Goal: Transaction & Acquisition: Purchase product/service

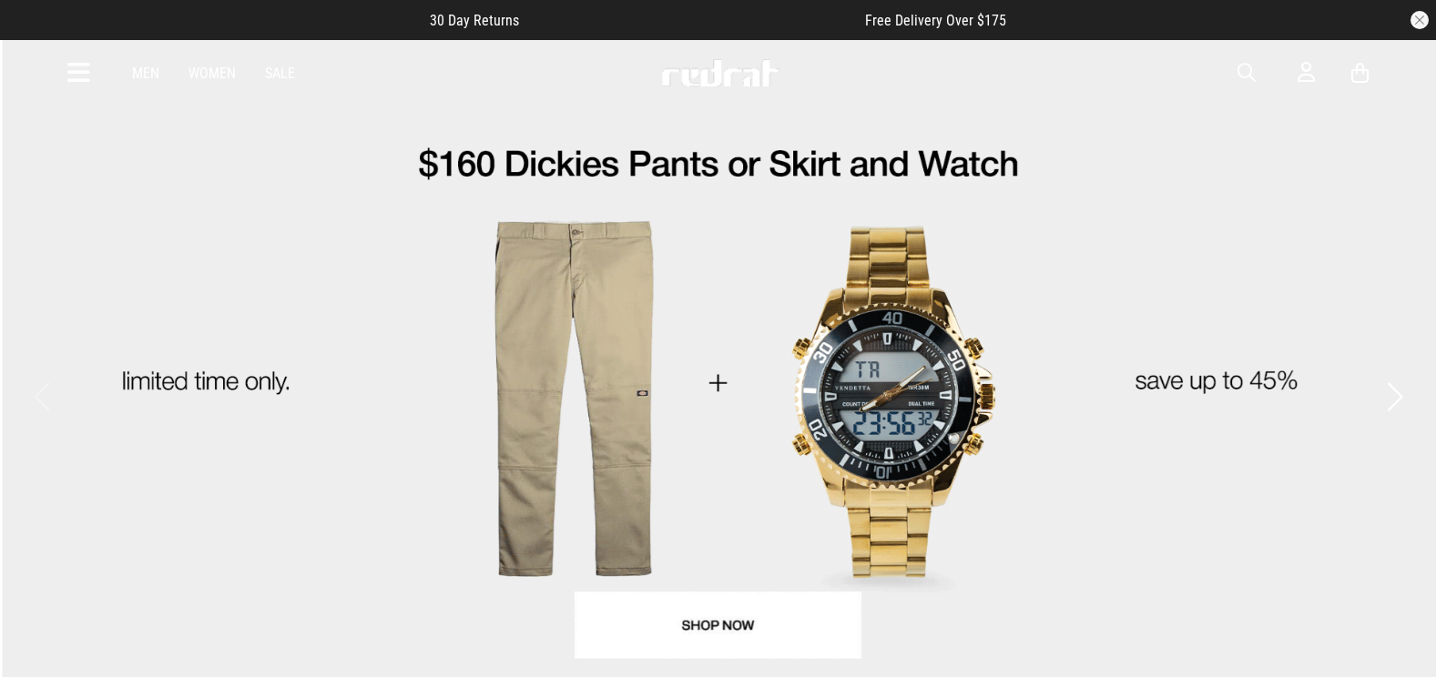
drag, startPoint x: 0, startPoint y: 0, endPoint x: 1244, endPoint y: 79, distance: 1246.9
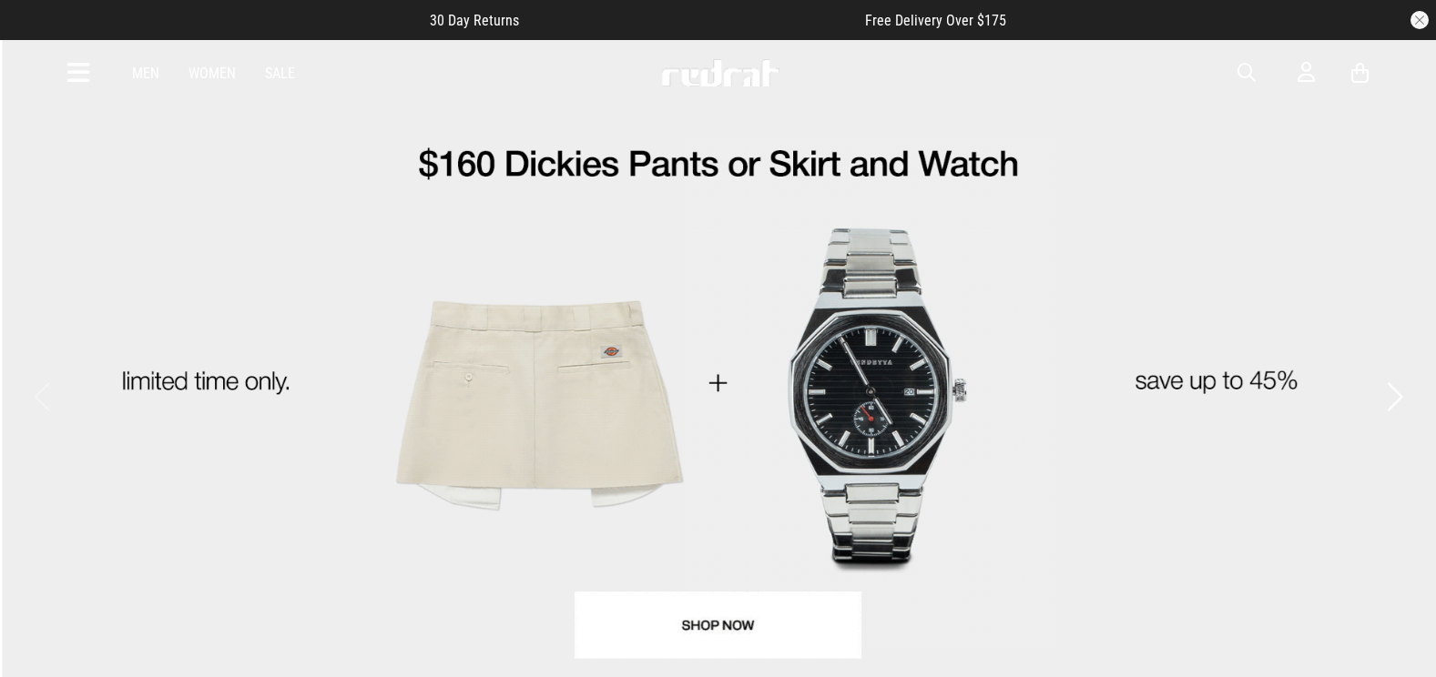
click at [1242, 89] on div "Men Women Sale Sign in New Back Footwear Back Mens Back Womens Back Youth & Kid…" at bounding box center [718, 73] width 1329 height 66
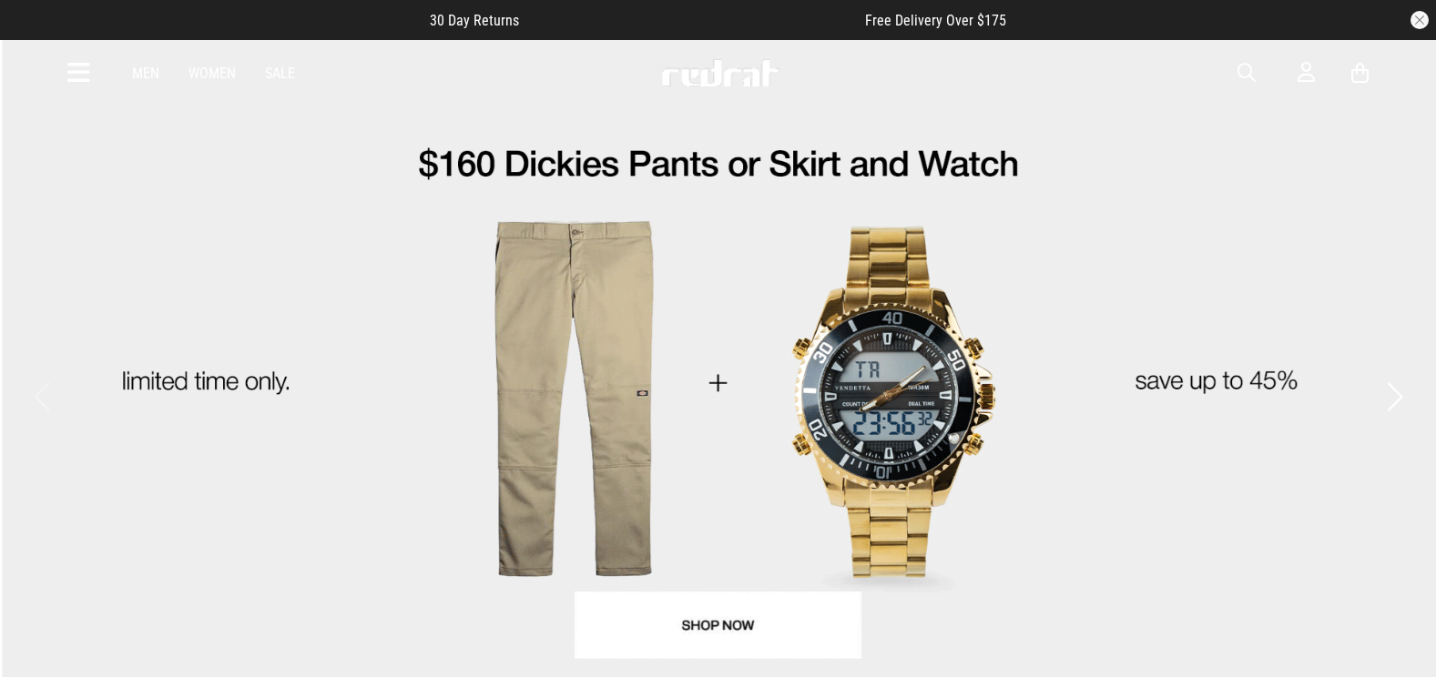
click at [1244, 73] on span "button" at bounding box center [1246, 73] width 18 height 22
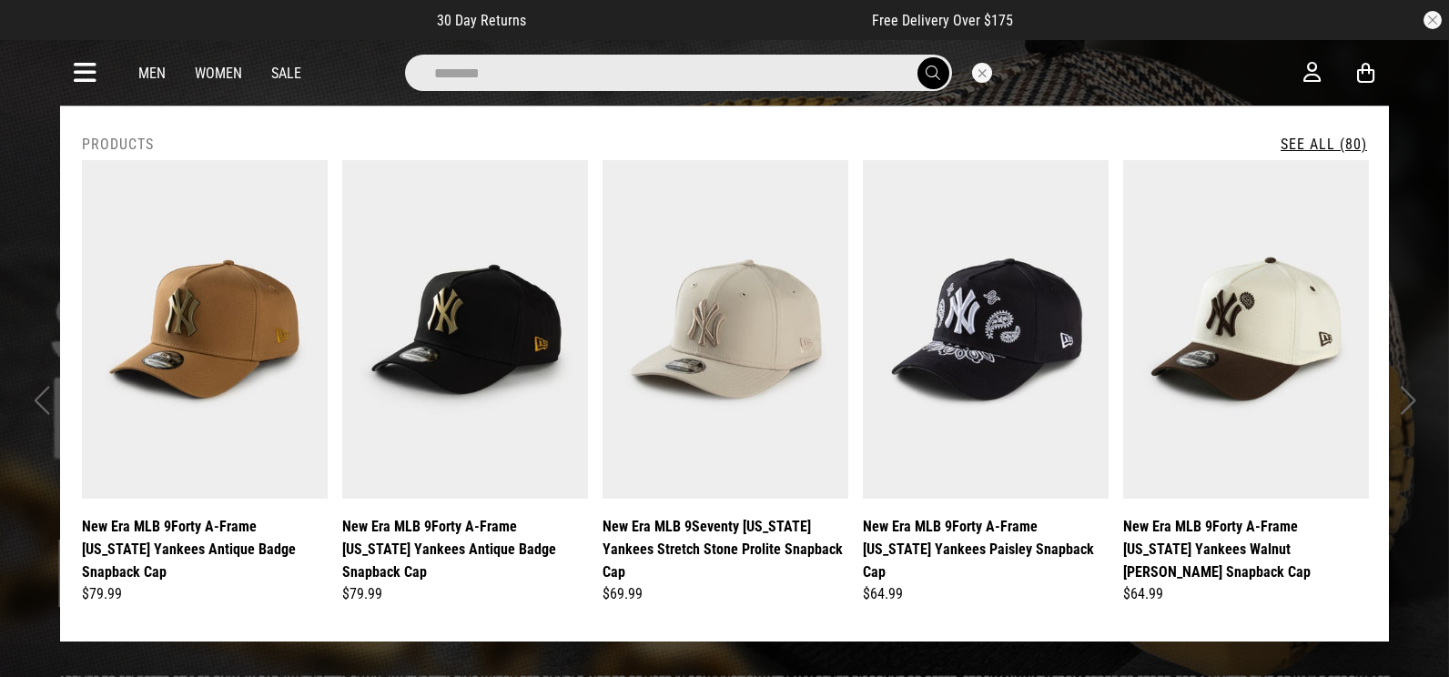
drag, startPoint x: 524, startPoint y: 73, endPoint x: 0, endPoint y: 70, distance: 524.3
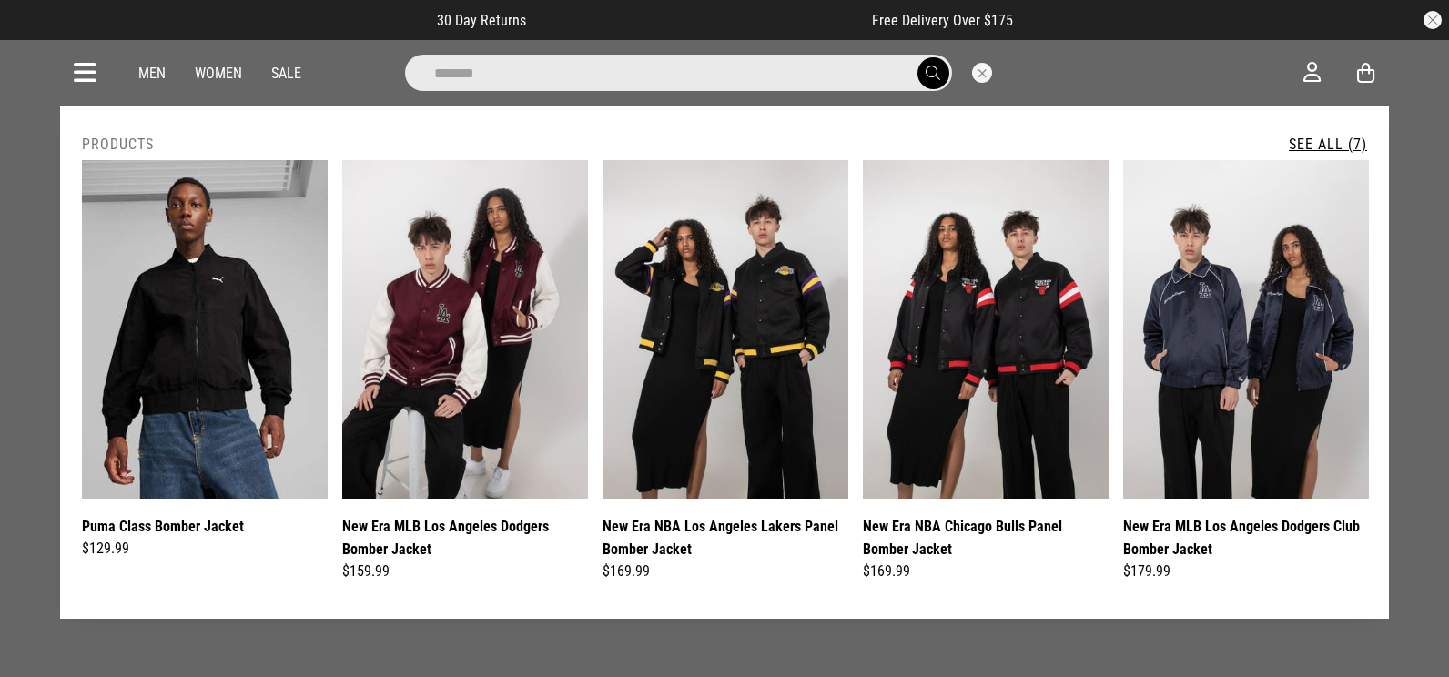
type input "******"
click at [1324, 141] on link "See All (7)" at bounding box center [1328, 144] width 78 height 17
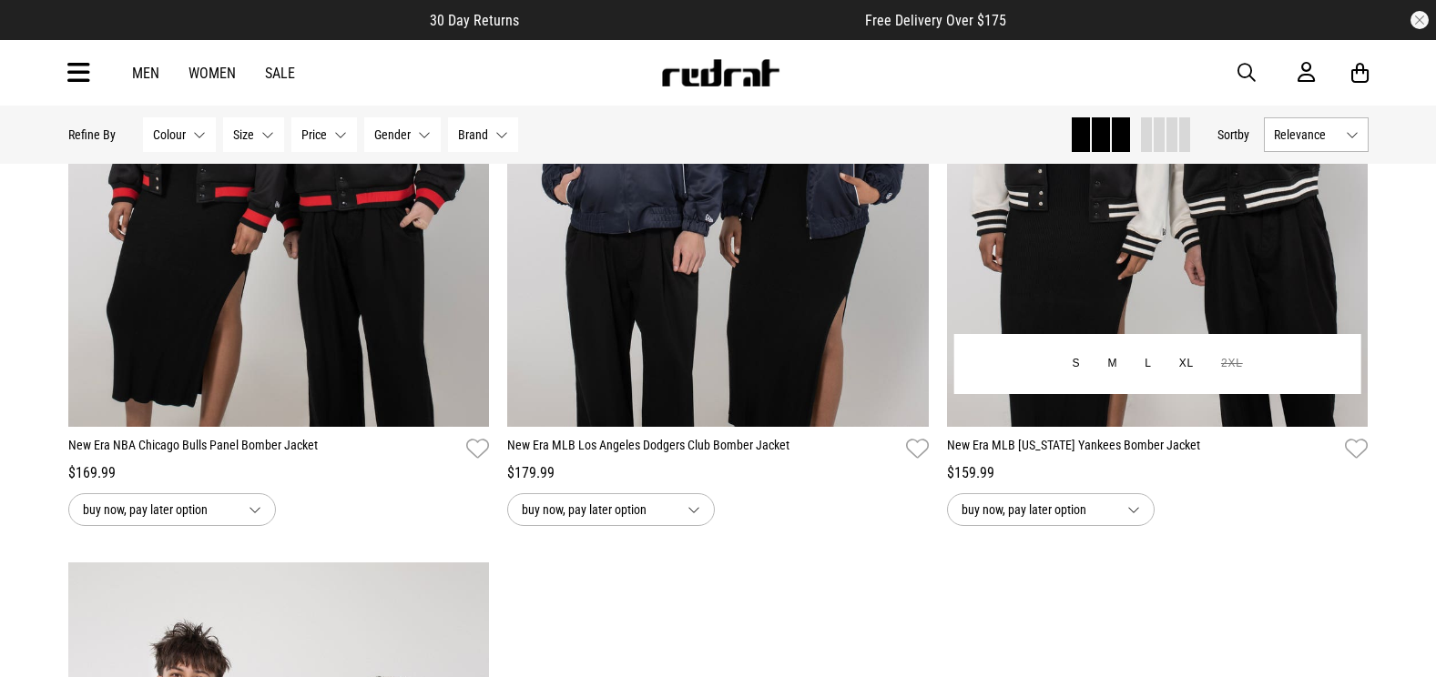
click at [1105, 226] on img at bounding box center [1157, 132] width 421 height 590
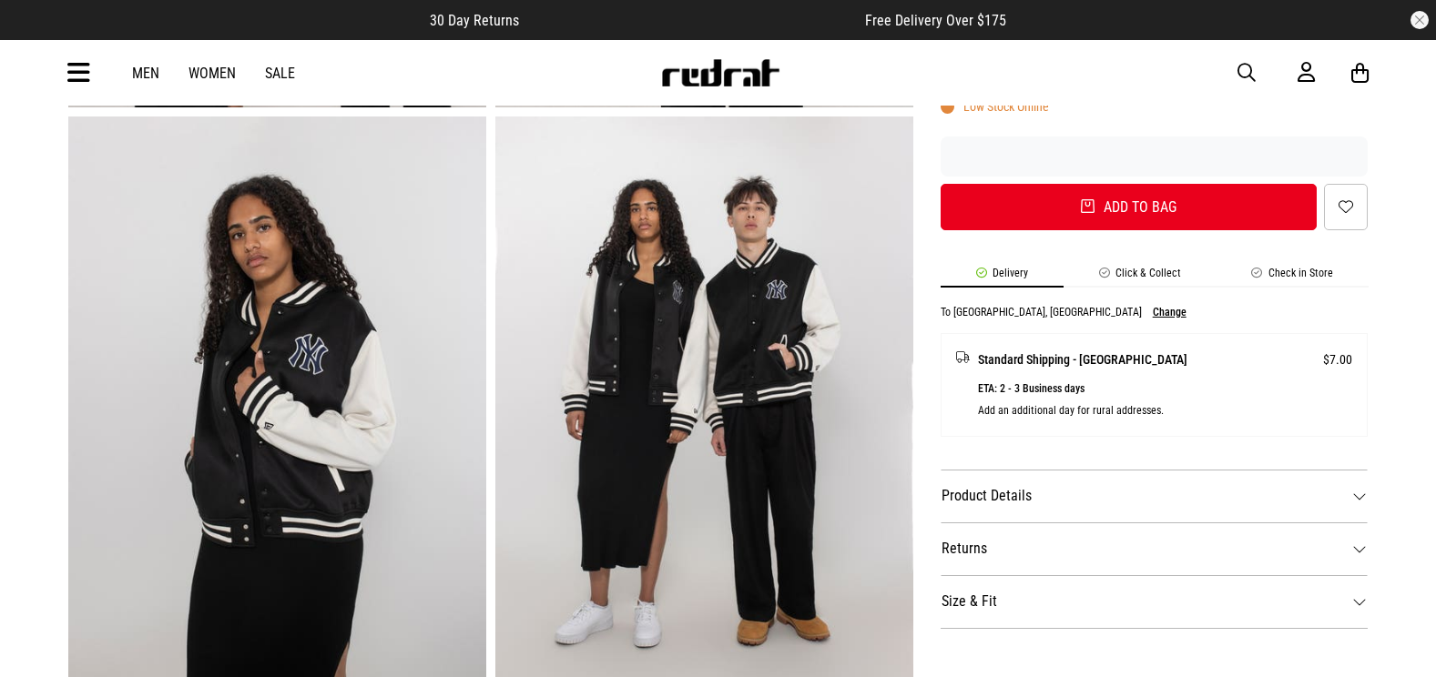
drag, startPoint x: 0, startPoint y: 0, endPoint x: 1175, endPoint y: 441, distance: 1255.4
click at [1176, 421] on div "SHARE New Era MLB New York Yankees Bomber Jacket Style Code: 60204 $159.99 Buy …" at bounding box center [1140, 409] width 455 height 1756
click at [1175, 470] on dt "Product Details" at bounding box center [1154, 496] width 428 height 53
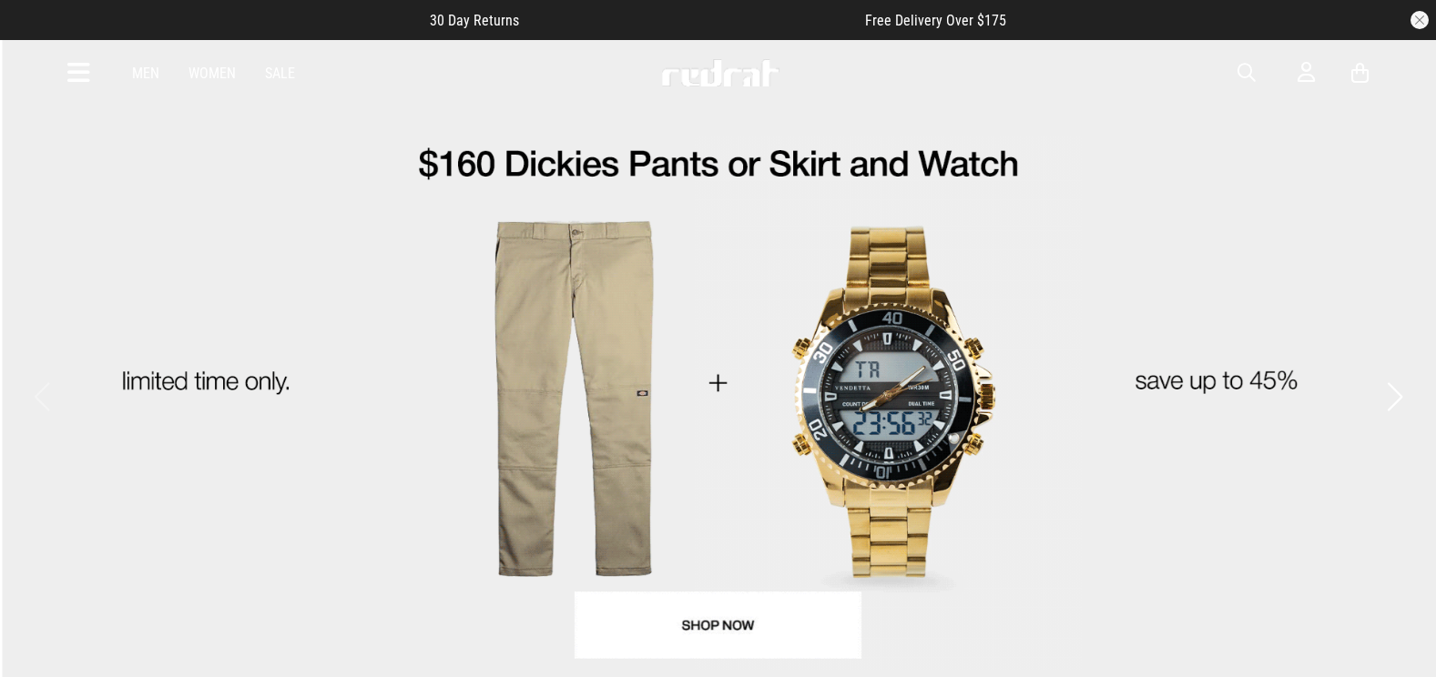
click at [1248, 67] on span "button" at bounding box center [1246, 73] width 18 height 22
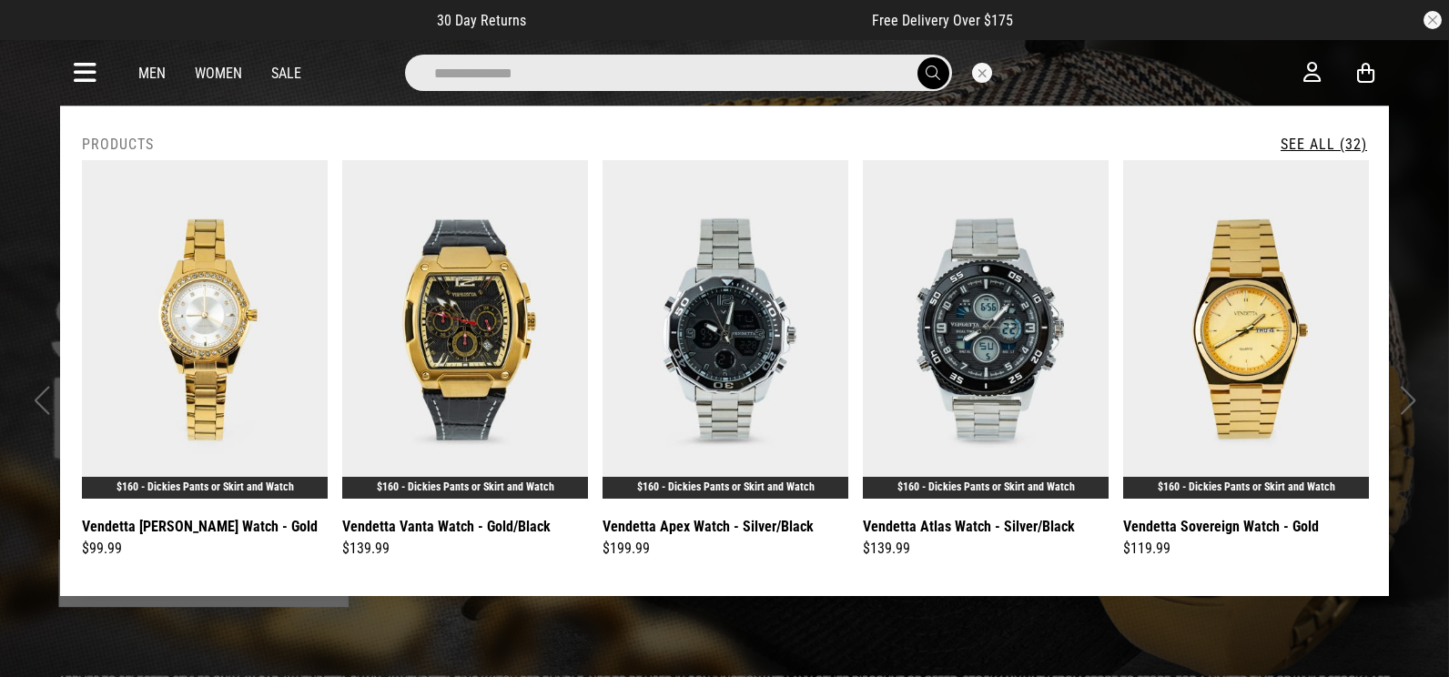
type input "**********"
click at [918, 57] on button "submit" at bounding box center [934, 73] width 32 height 32
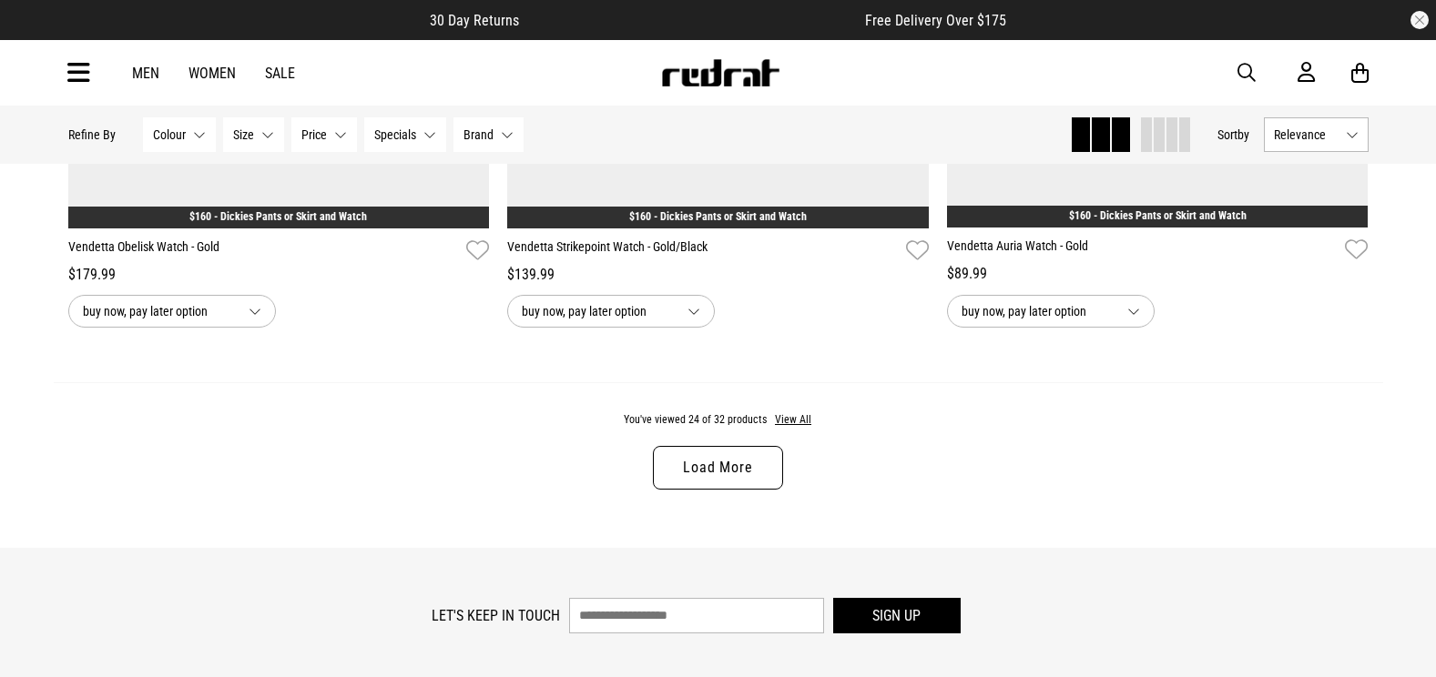
scroll to position [5735, 0]
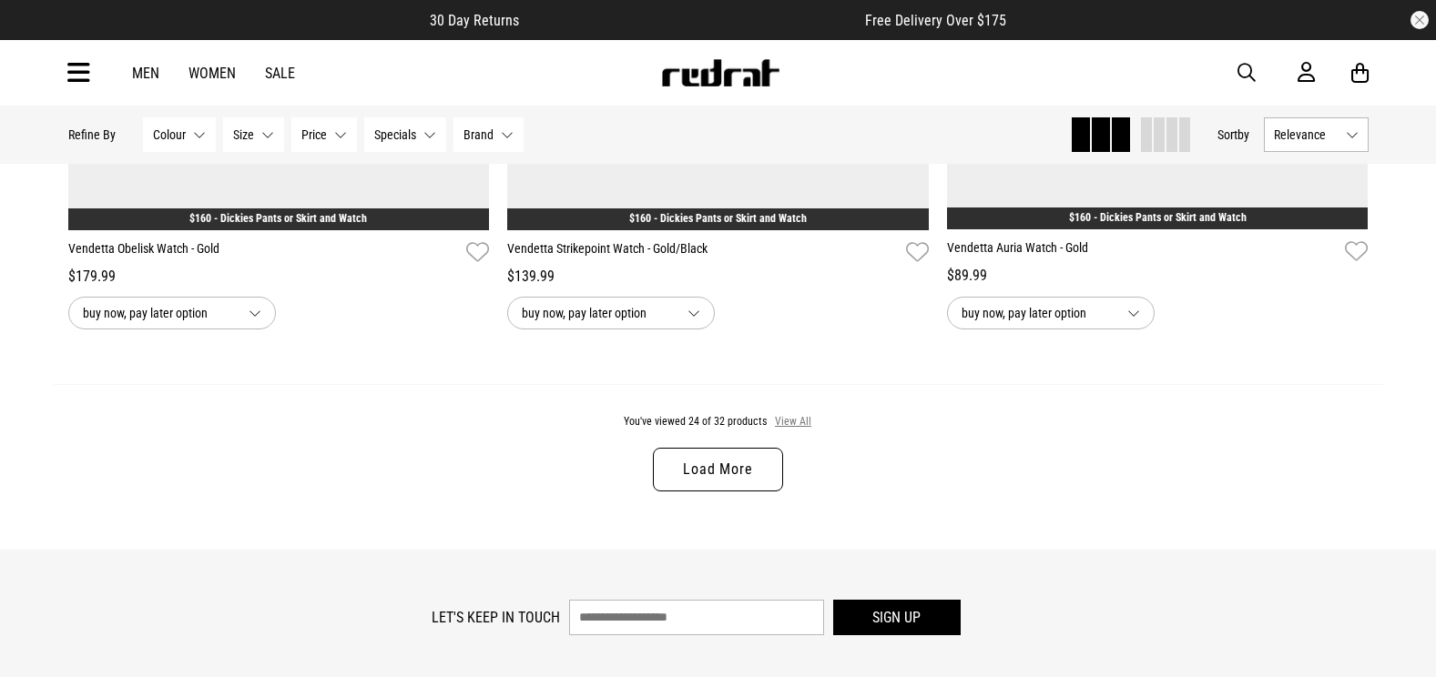
drag, startPoint x: 804, startPoint y: 420, endPoint x: 801, endPoint y: 429, distance: 9.5
click at [804, 421] on div "You've viewed 24 of 32 products View All Load More" at bounding box center [718, 467] width 1329 height 167
click at [799, 431] on button "View All" at bounding box center [793, 422] width 38 height 16
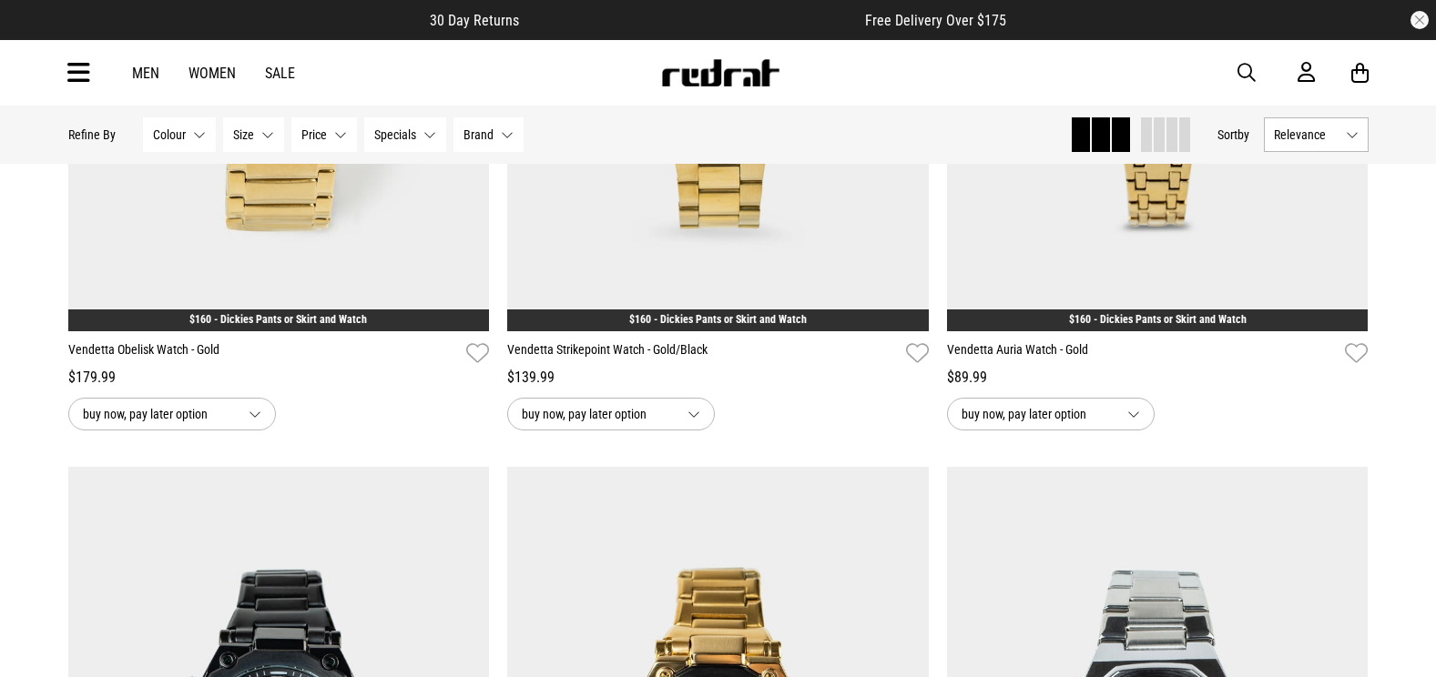
scroll to position [5484, 0]
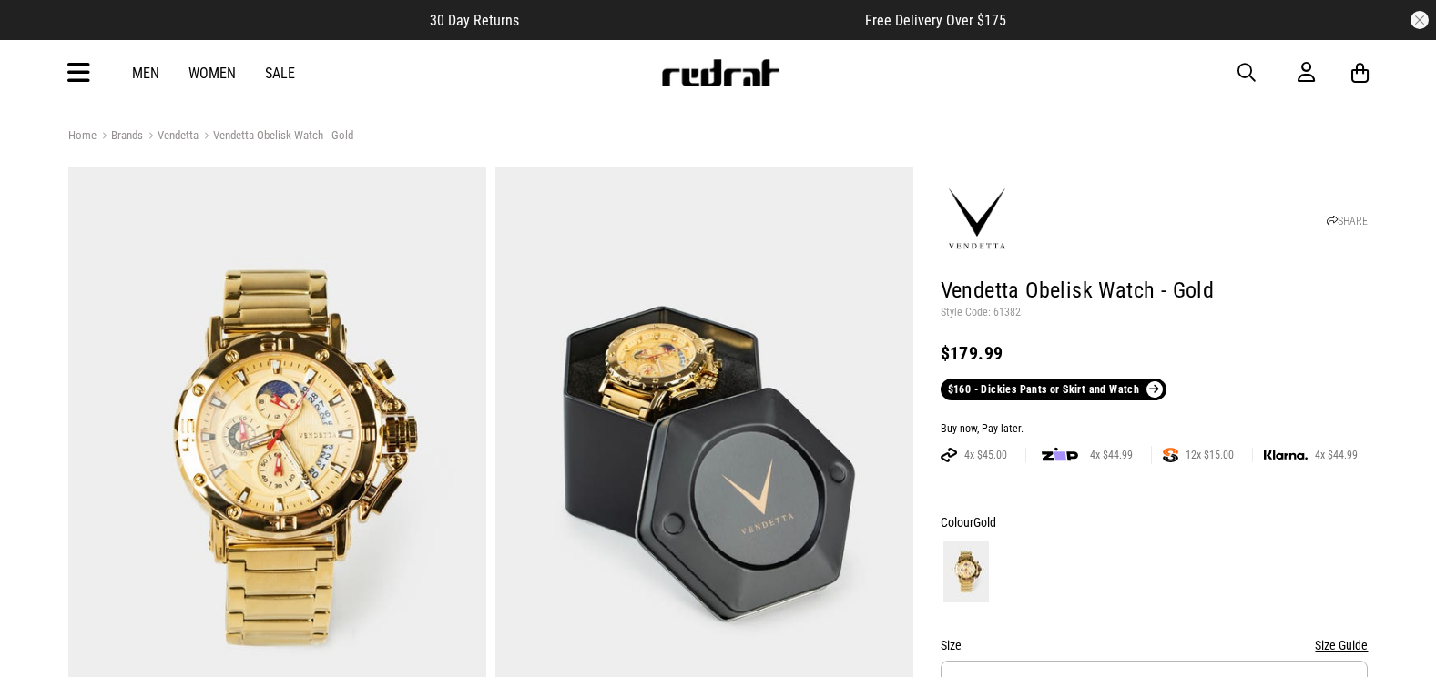
click at [76, 61] on icon at bounding box center [78, 73] width 23 height 30
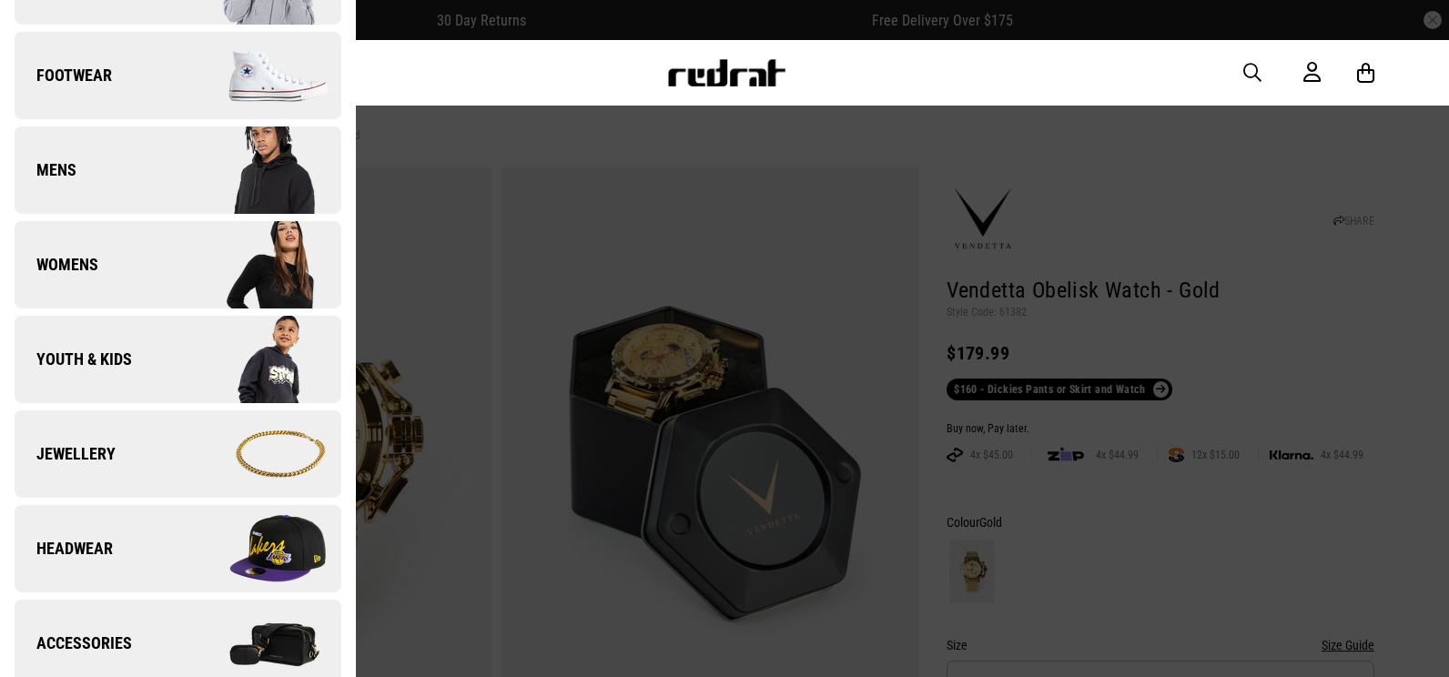
scroll to position [364, 0]
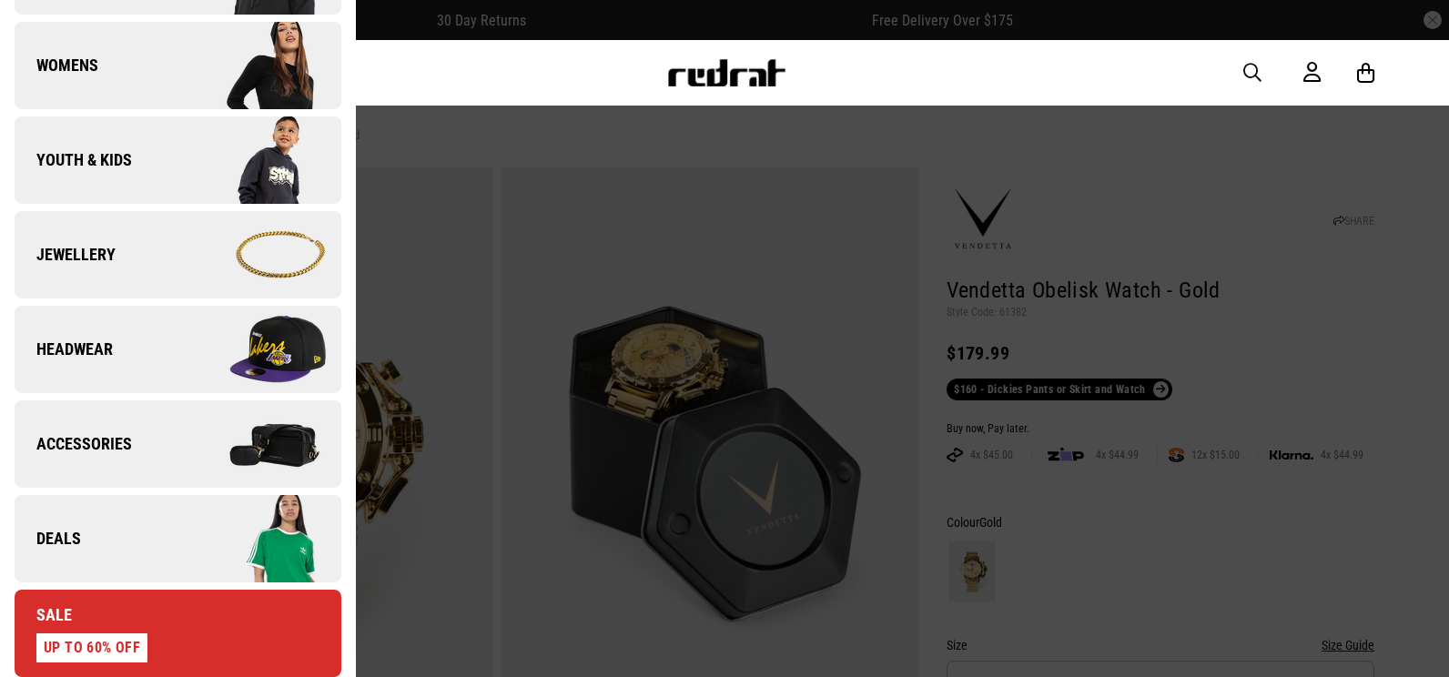
click at [135, 549] on link "Deals" at bounding box center [178, 538] width 327 height 87
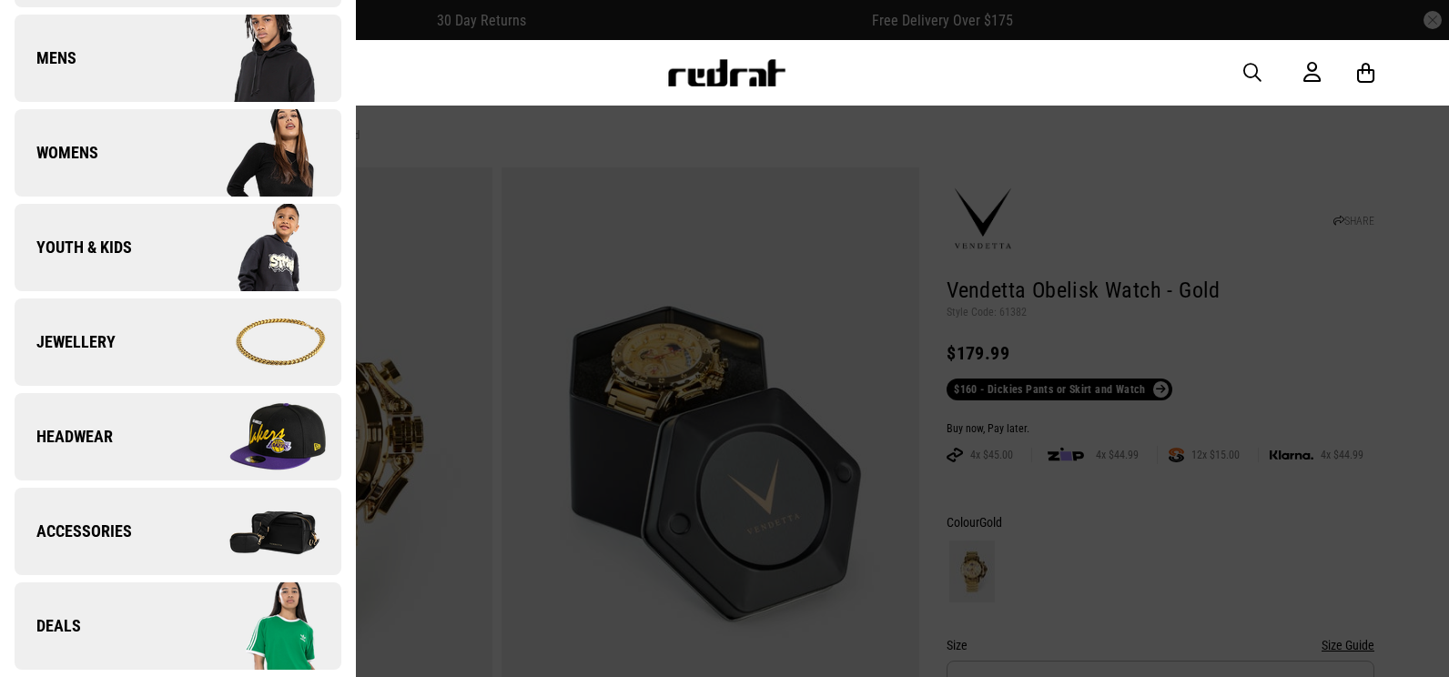
scroll to position [0, 0]
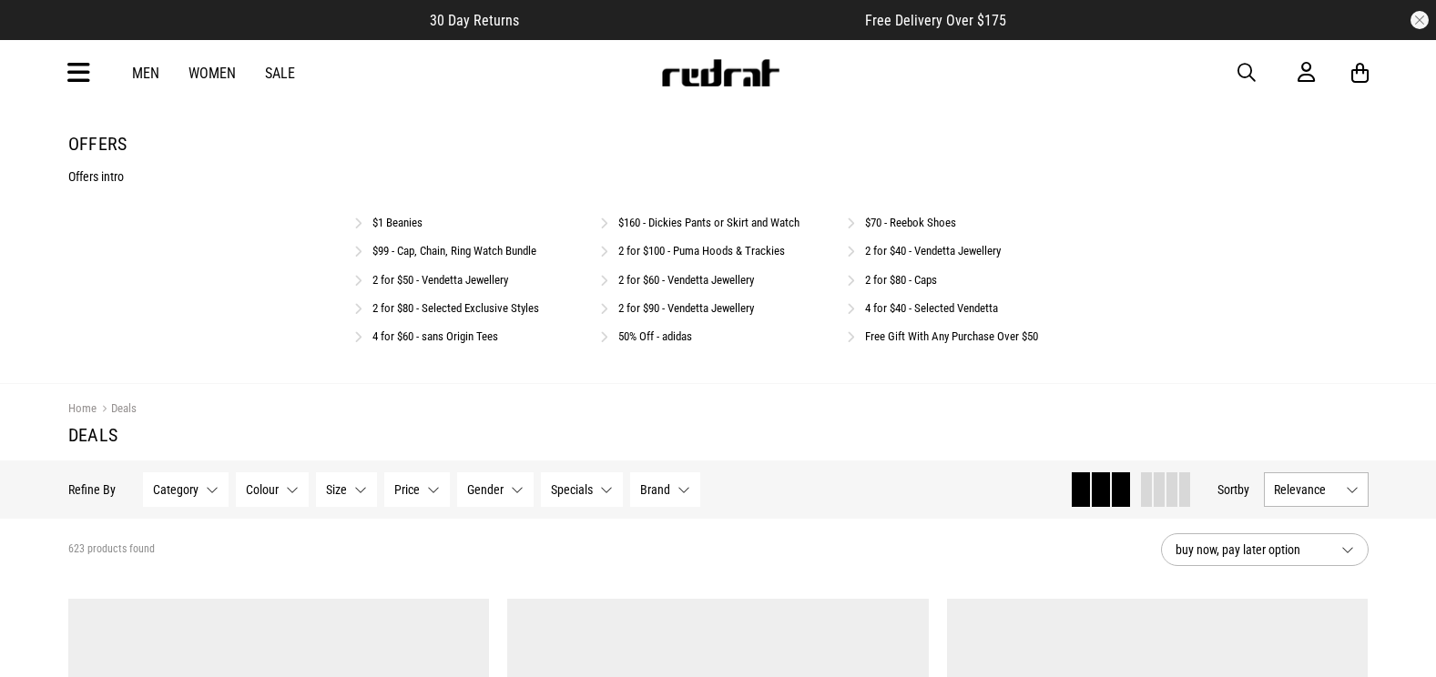
click at [705, 221] on link "$160 - Dickies Pants or Skirt and Watch" at bounding box center [708, 223] width 181 height 14
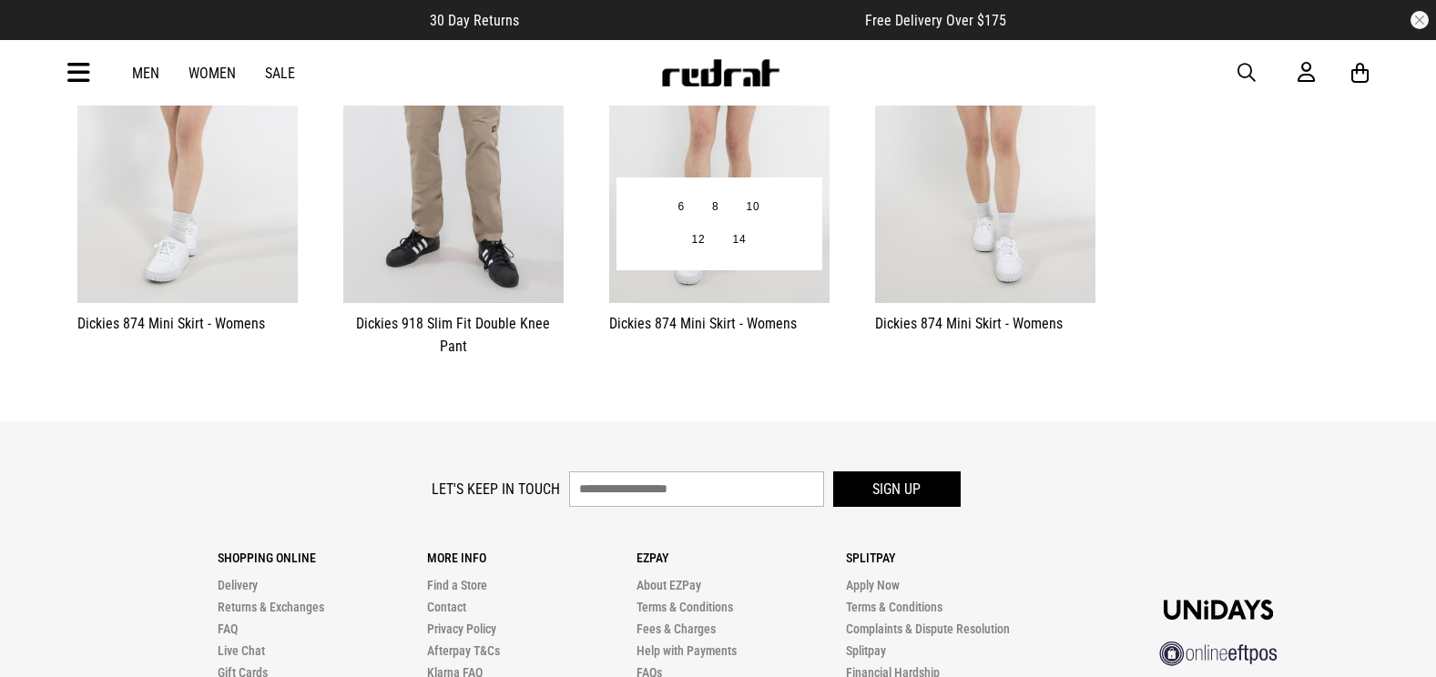
scroll to position [273, 0]
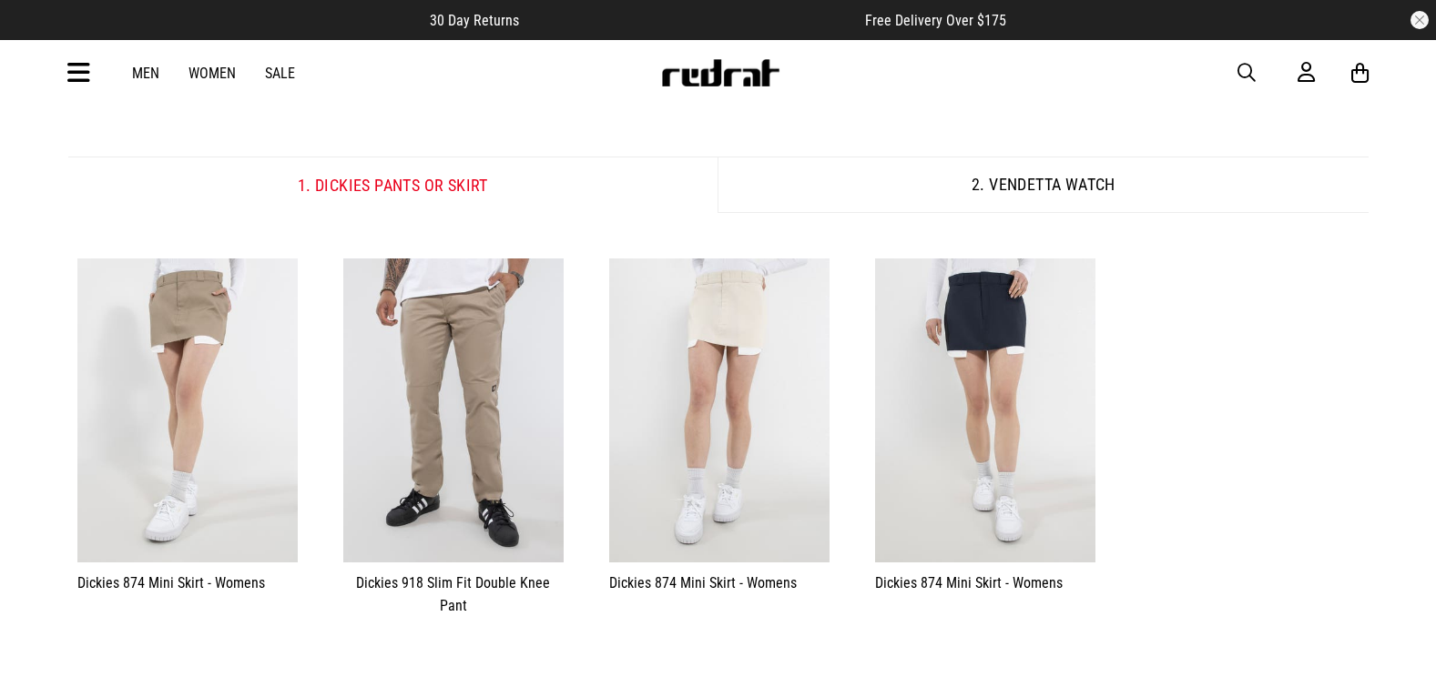
drag, startPoint x: 1336, startPoint y: 4, endPoint x: 1398, endPoint y: 107, distance: 120.1
click at [1384, 118] on div "**********" at bounding box center [718, 256] width 1436 height 850
